Goal: Task Accomplishment & Management: Use online tool/utility

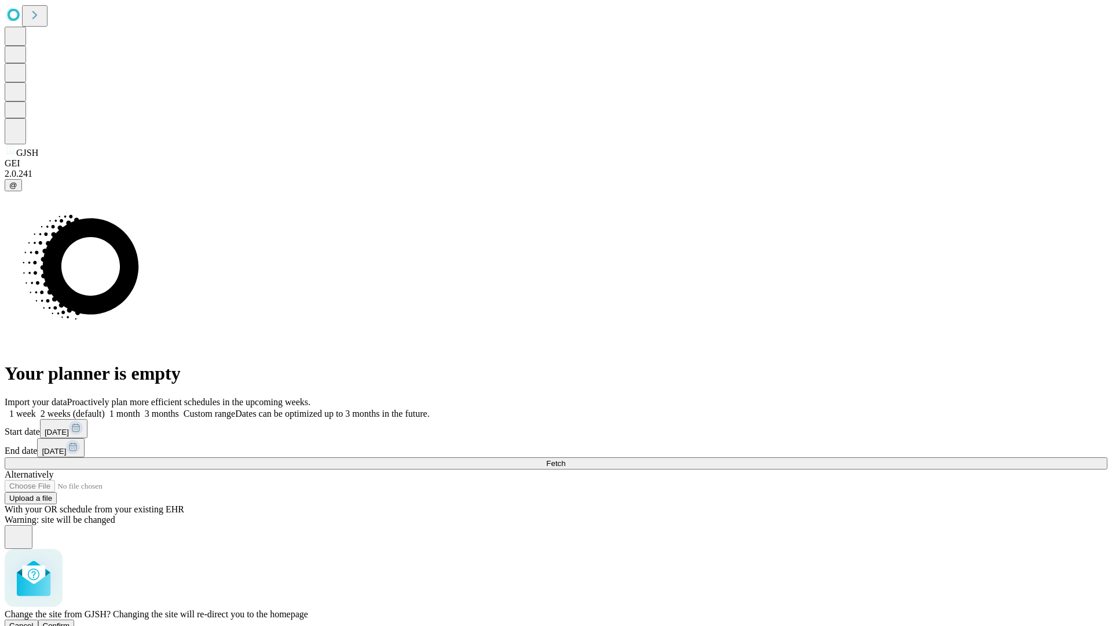
click at [70, 621] on span "Confirm" at bounding box center [56, 625] width 27 height 9
click at [36, 408] on label "1 week" at bounding box center [20, 413] width 31 height 10
click at [565, 459] on span "Fetch" at bounding box center [555, 463] width 19 height 9
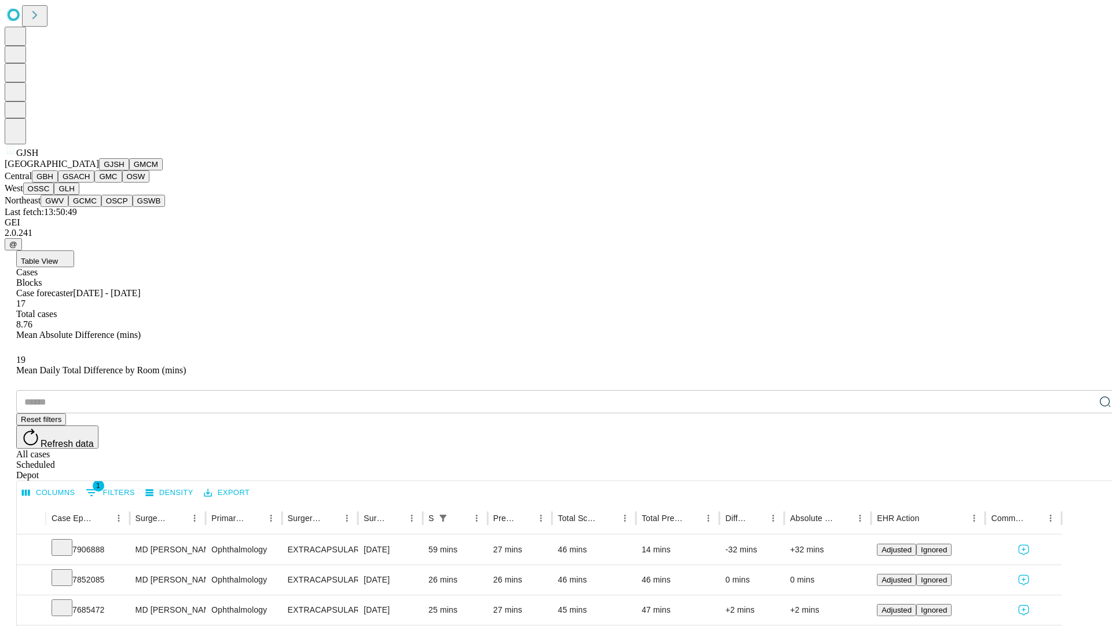
click at [129, 170] on button "GMCM" at bounding box center [146, 164] width 34 height 12
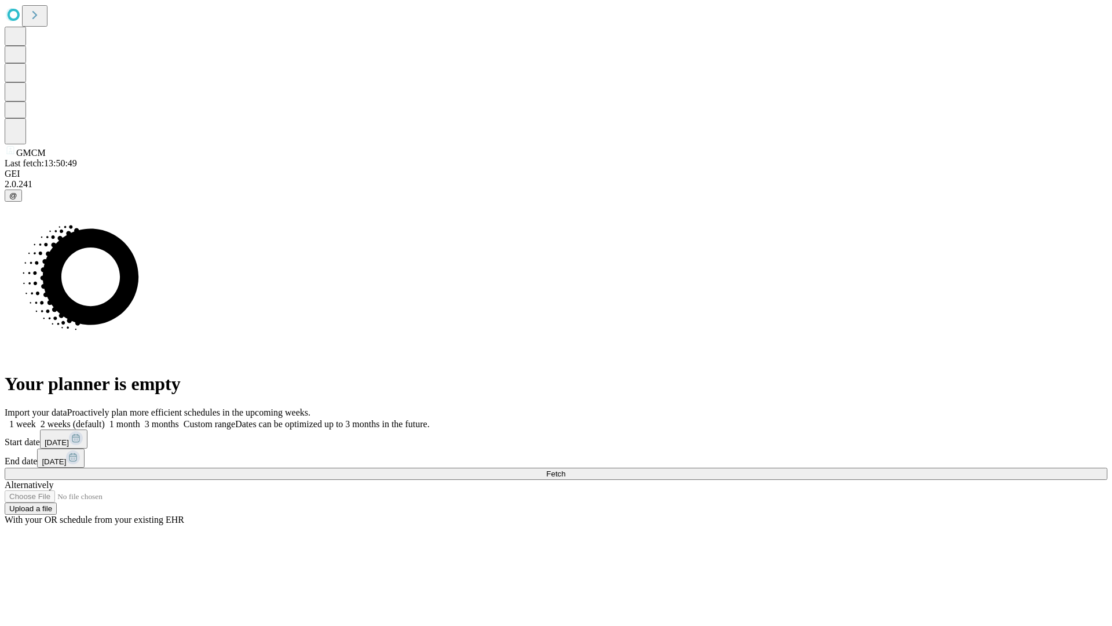
click at [36, 419] on label "1 week" at bounding box center [20, 424] width 31 height 10
click at [565, 469] on span "Fetch" at bounding box center [555, 473] width 19 height 9
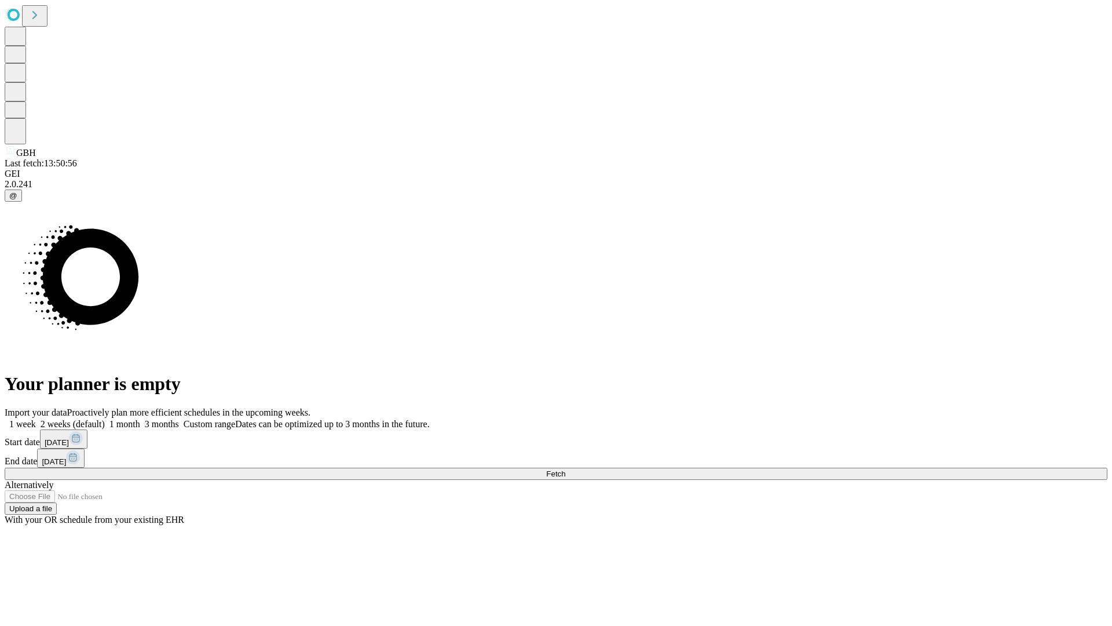
click at [36, 419] on label "1 week" at bounding box center [20, 424] width 31 height 10
click at [565, 469] on span "Fetch" at bounding box center [555, 473] width 19 height 9
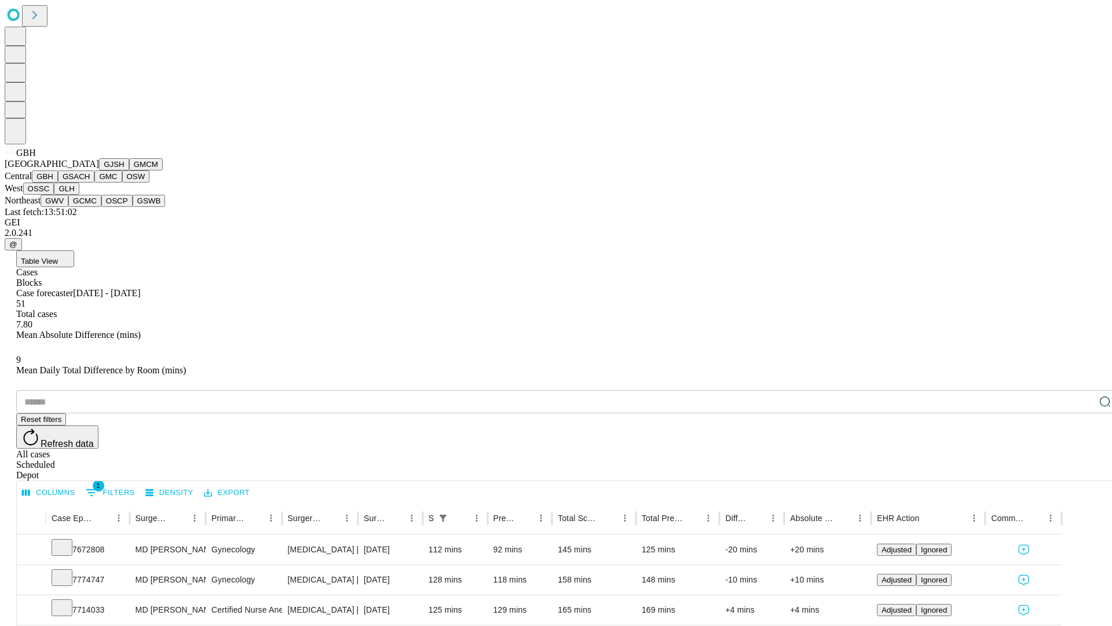
click at [90, 182] on button "GSACH" at bounding box center [76, 176] width 36 height 12
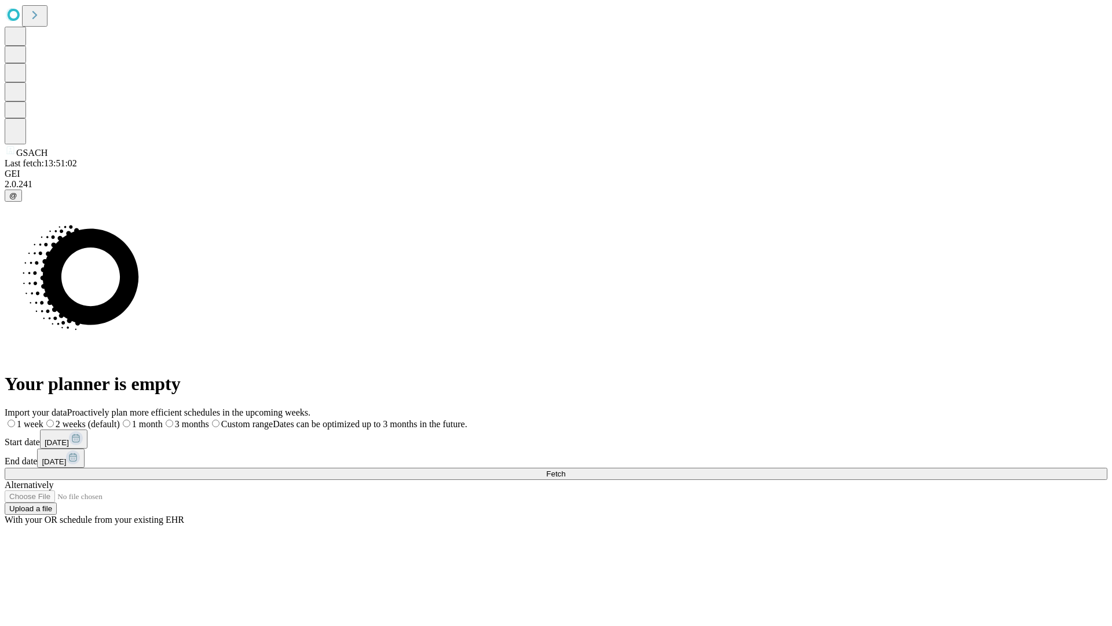
click at [43, 419] on label "1 week" at bounding box center [24, 424] width 39 height 10
click at [565, 469] on span "Fetch" at bounding box center [555, 473] width 19 height 9
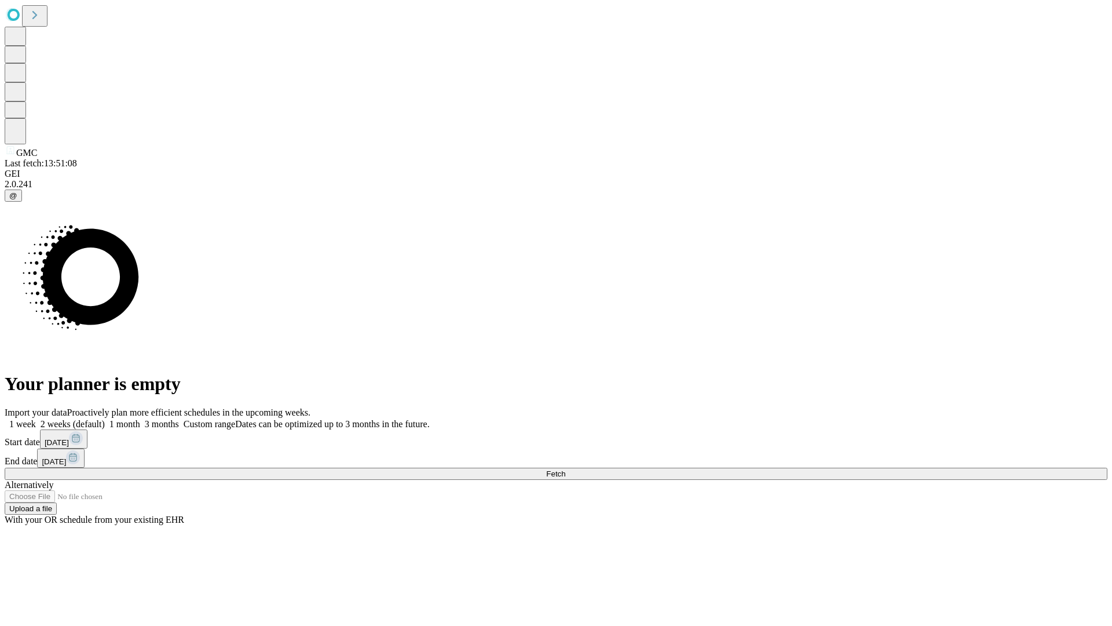
click at [36, 419] on label "1 week" at bounding box center [20, 424] width 31 height 10
click at [565, 469] on span "Fetch" at bounding box center [555, 473] width 19 height 9
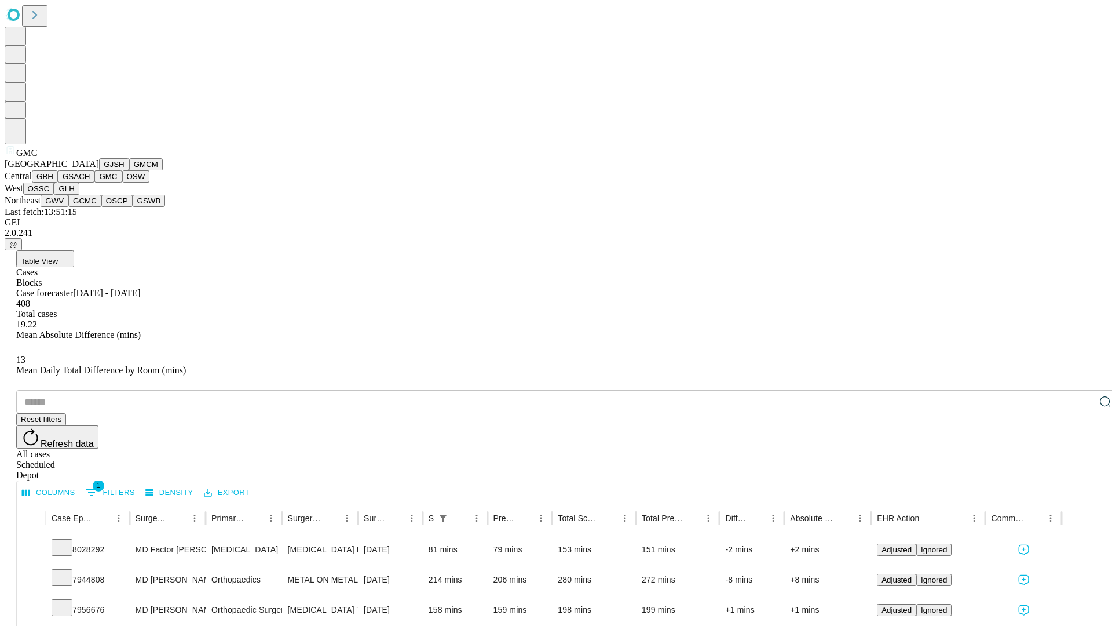
click at [122, 182] on button "OSW" at bounding box center [136, 176] width 28 height 12
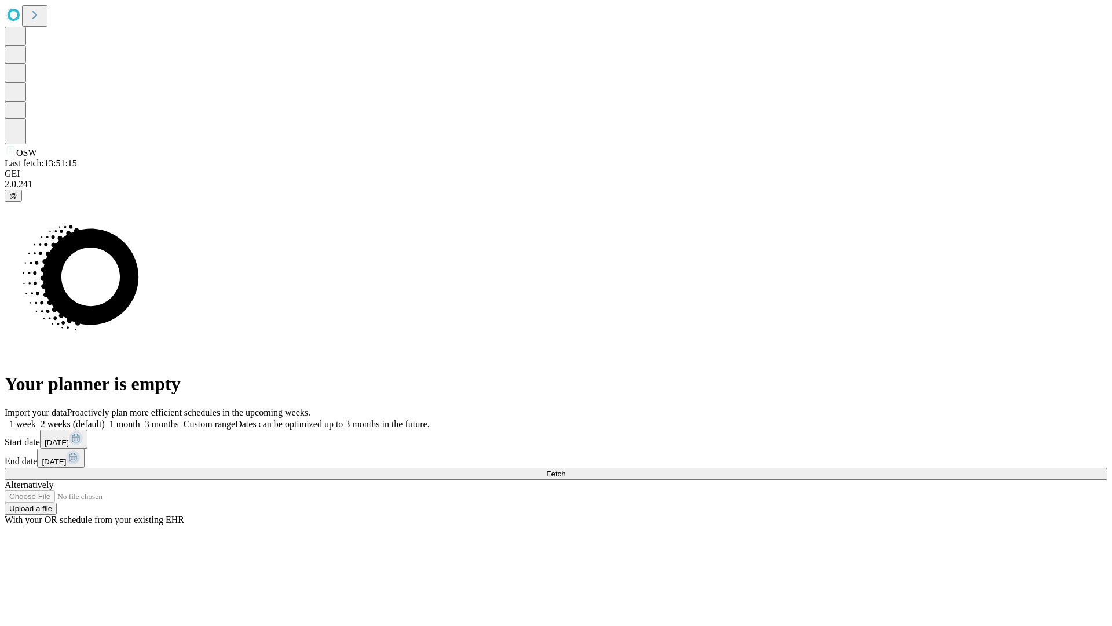
click at [36, 419] on label "1 week" at bounding box center [20, 424] width 31 height 10
click at [565, 469] on span "Fetch" at bounding box center [555, 473] width 19 height 9
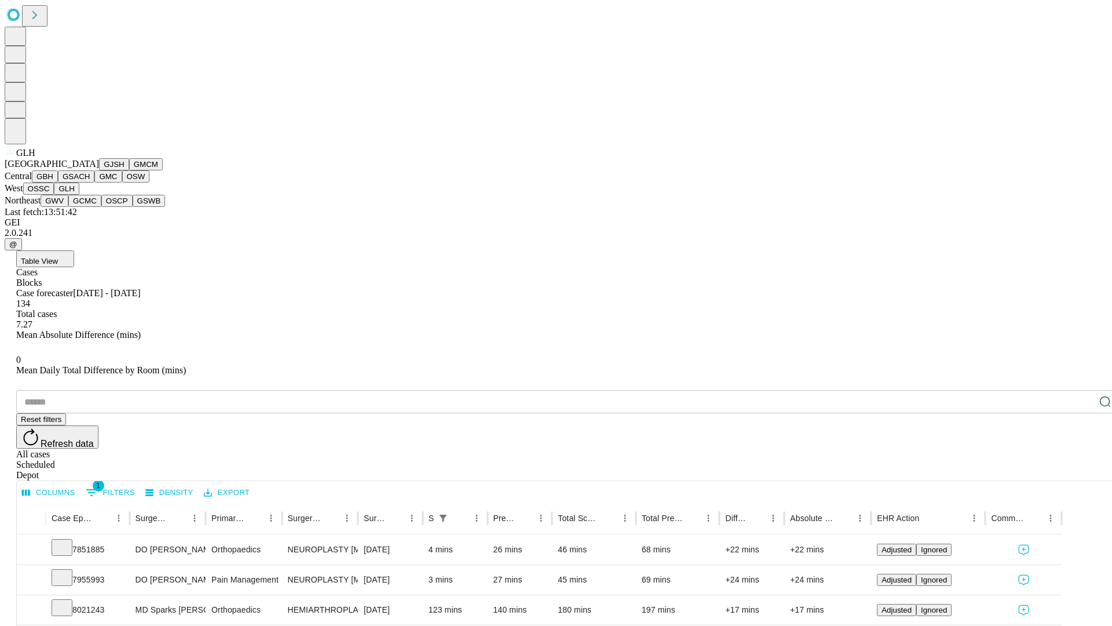
click at [68, 207] on button "GWV" at bounding box center [55, 201] width 28 height 12
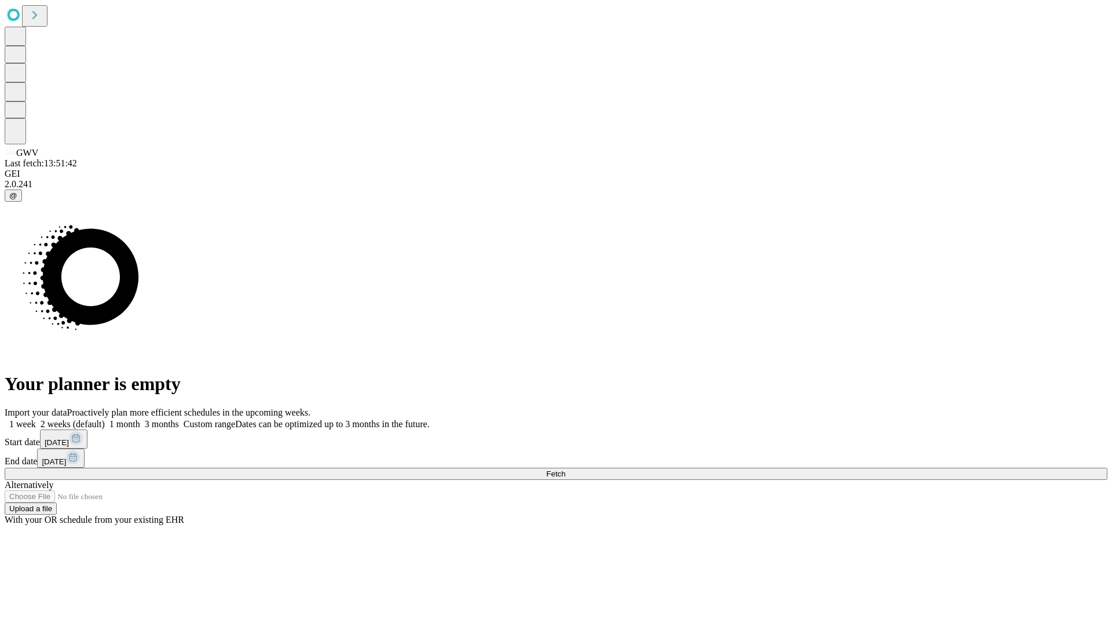
click at [36, 419] on label "1 week" at bounding box center [20, 424] width 31 height 10
click at [565, 469] on span "Fetch" at bounding box center [555, 473] width 19 height 9
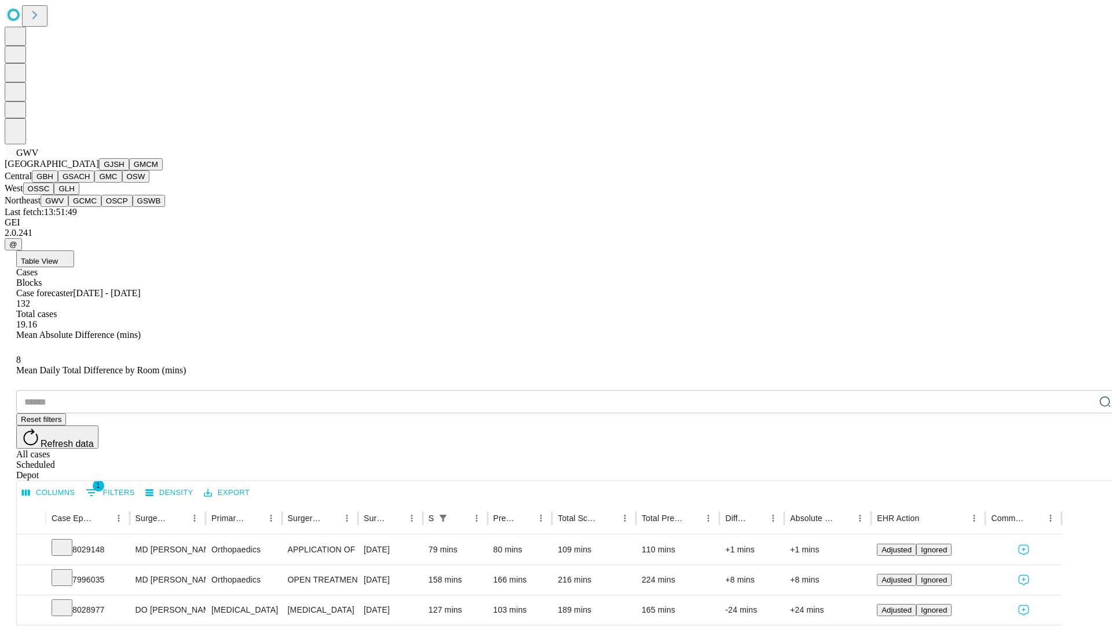
click at [90, 207] on button "GCMC" at bounding box center [84, 201] width 33 height 12
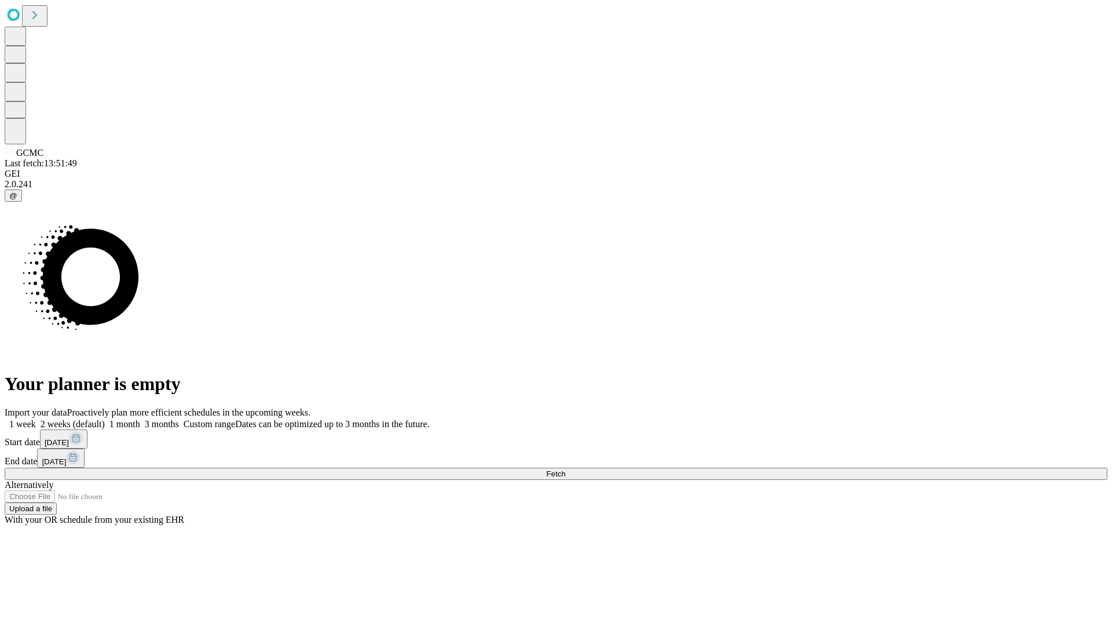
click at [36, 419] on label "1 week" at bounding box center [20, 424] width 31 height 10
click at [565, 469] on span "Fetch" at bounding box center [555, 473] width 19 height 9
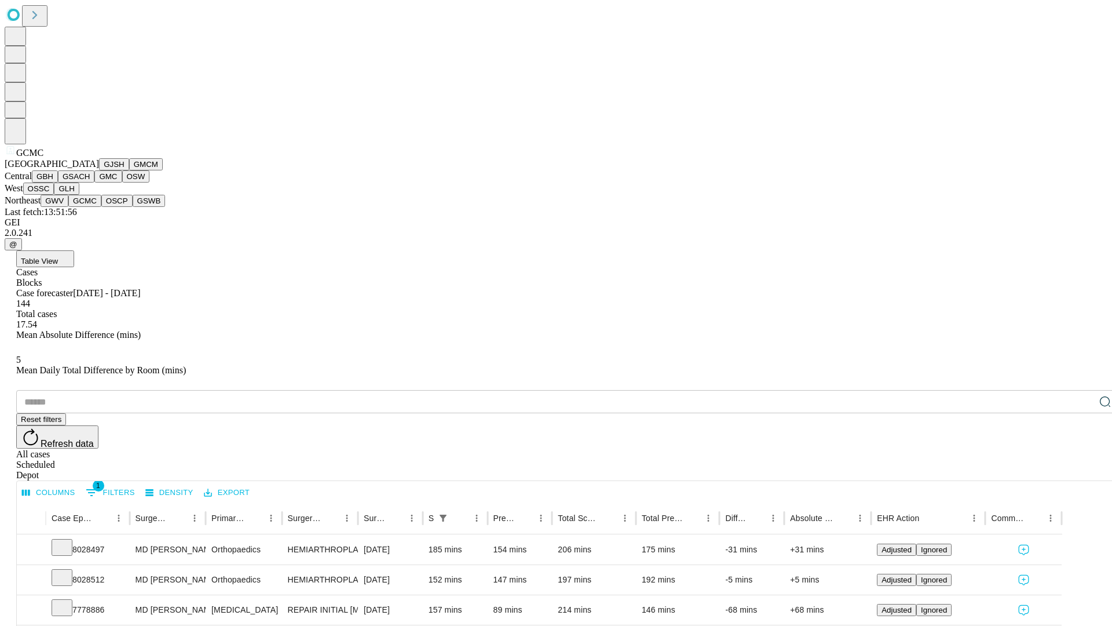
click at [101, 207] on button "OSCP" at bounding box center [116, 201] width 31 height 12
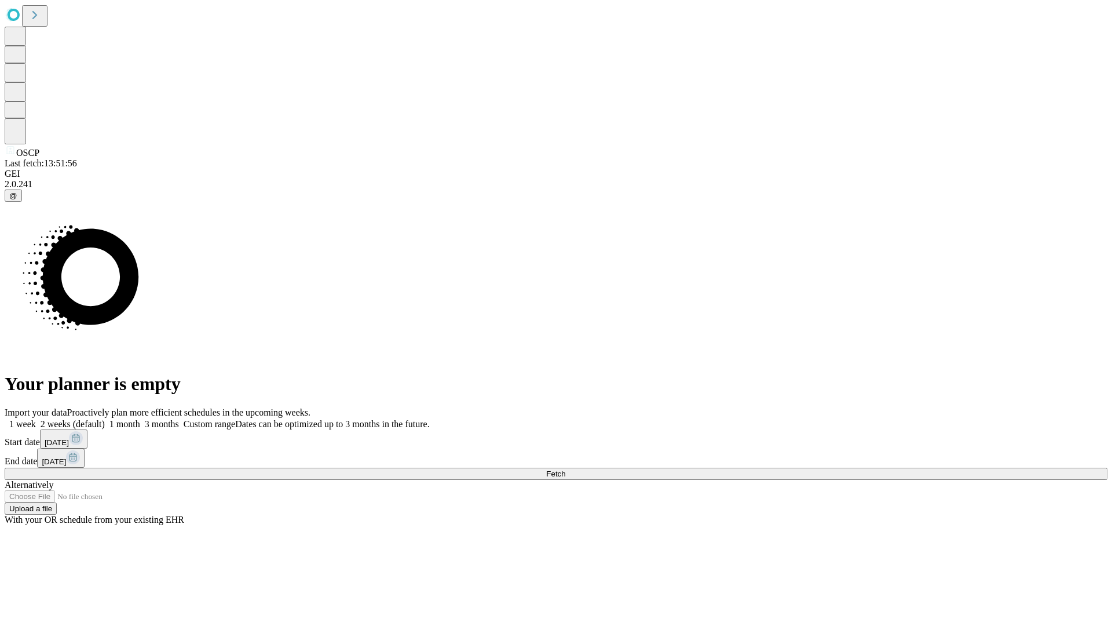
click at [36, 419] on label "1 week" at bounding box center [20, 424] width 31 height 10
click at [565, 469] on span "Fetch" at bounding box center [555, 473] width 19 height 9
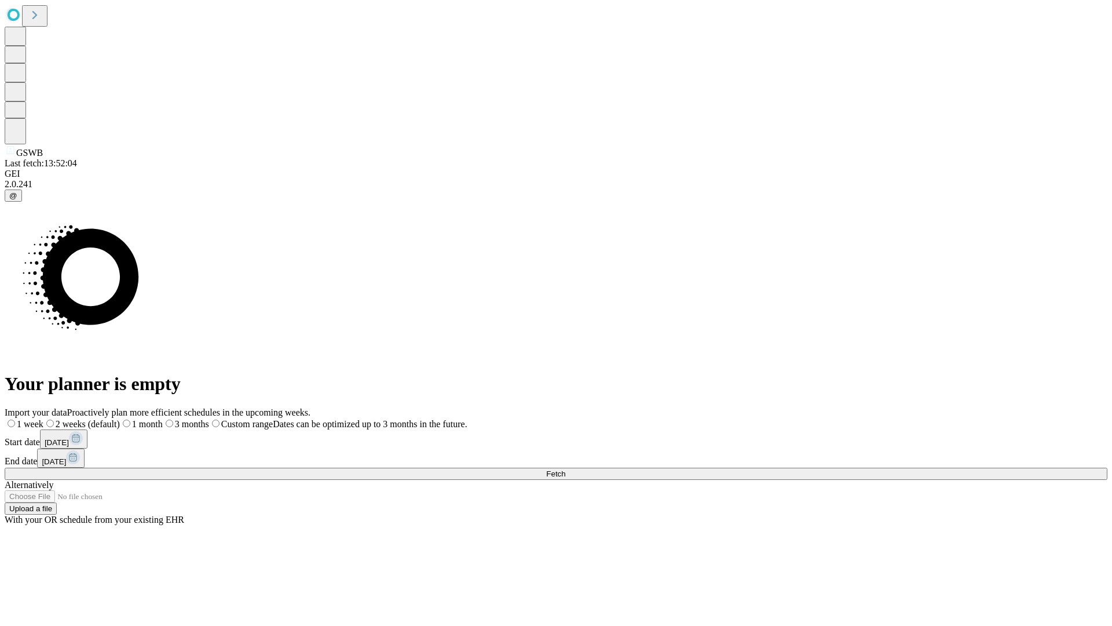
click at [565, 469] on span "Fetch" at bounding box center [555, 473] width 19 height 9
